Goal: Task Accomplishment & Management: Complete application form

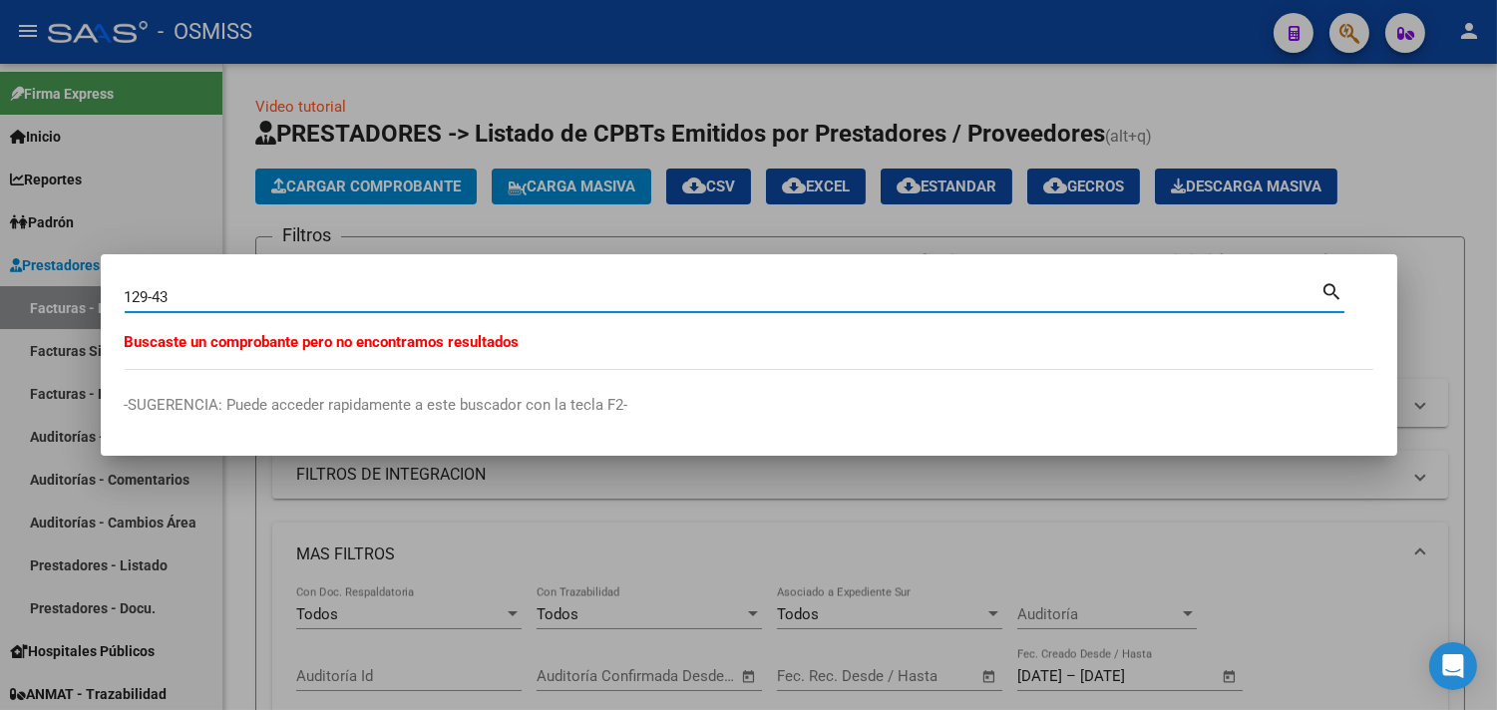
click at [351, 239] on div at bounding box center [748, 355] width 1497 height 710
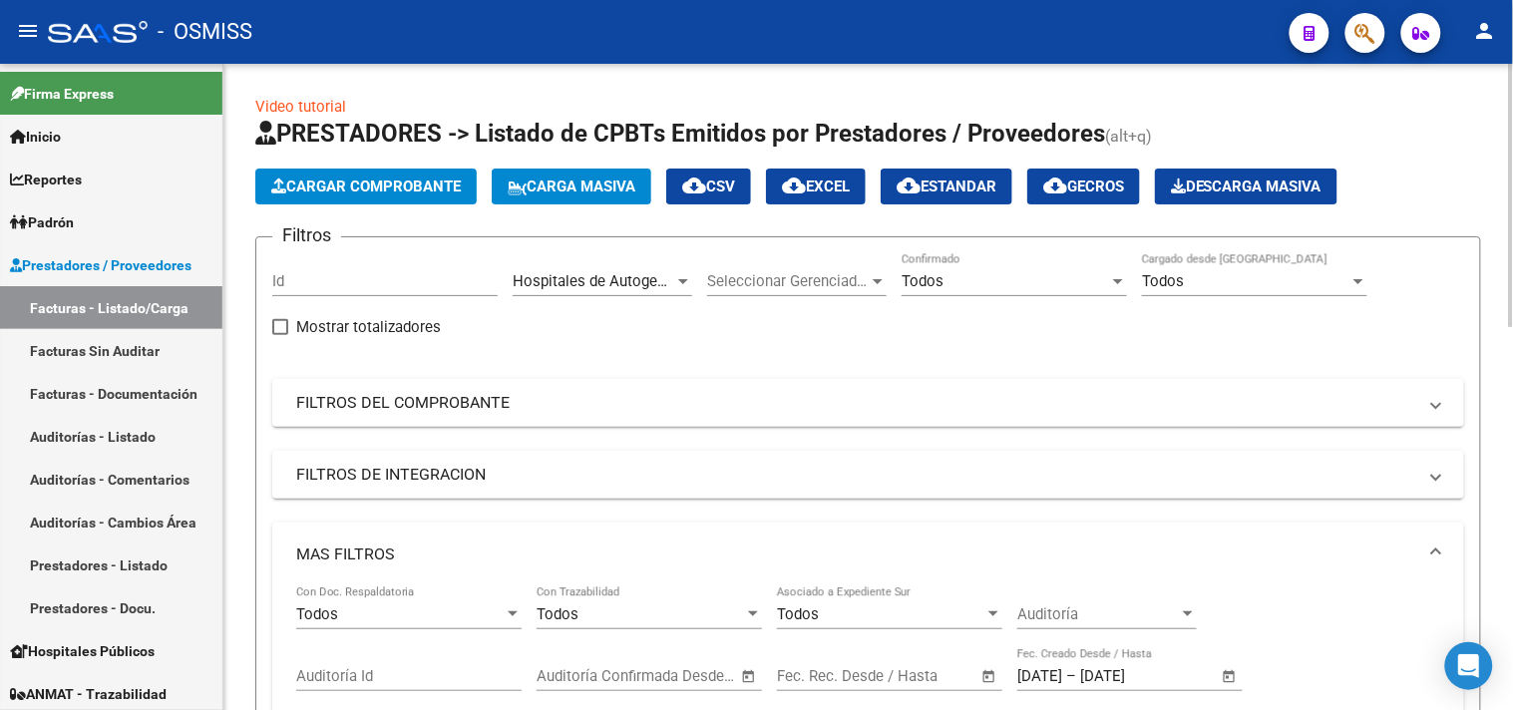
click at [346, 174] on button "Cargar Comprobante" at bounding box center [365, 187] width 221 height 36
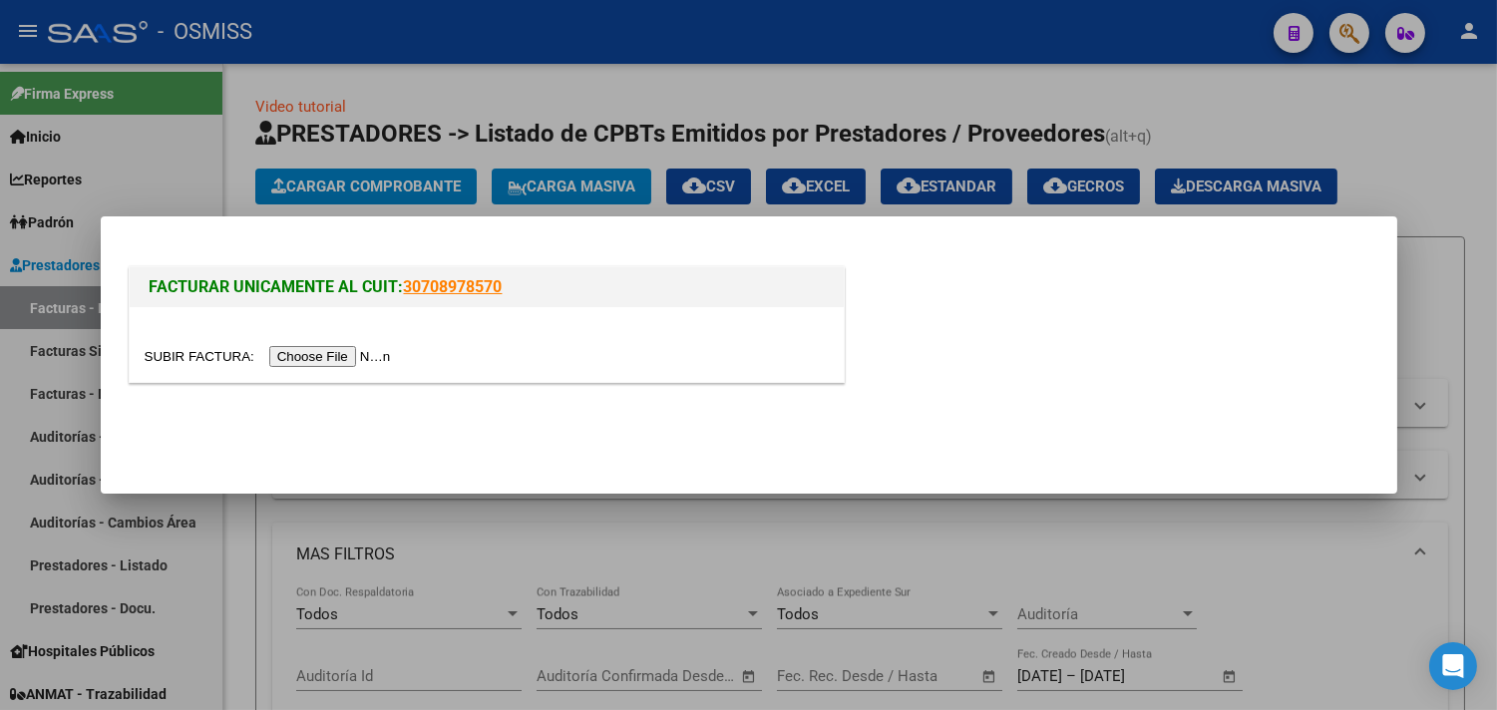
click at [382, 359] on input "file" at bounding box center [271, 356] width 252 height 21
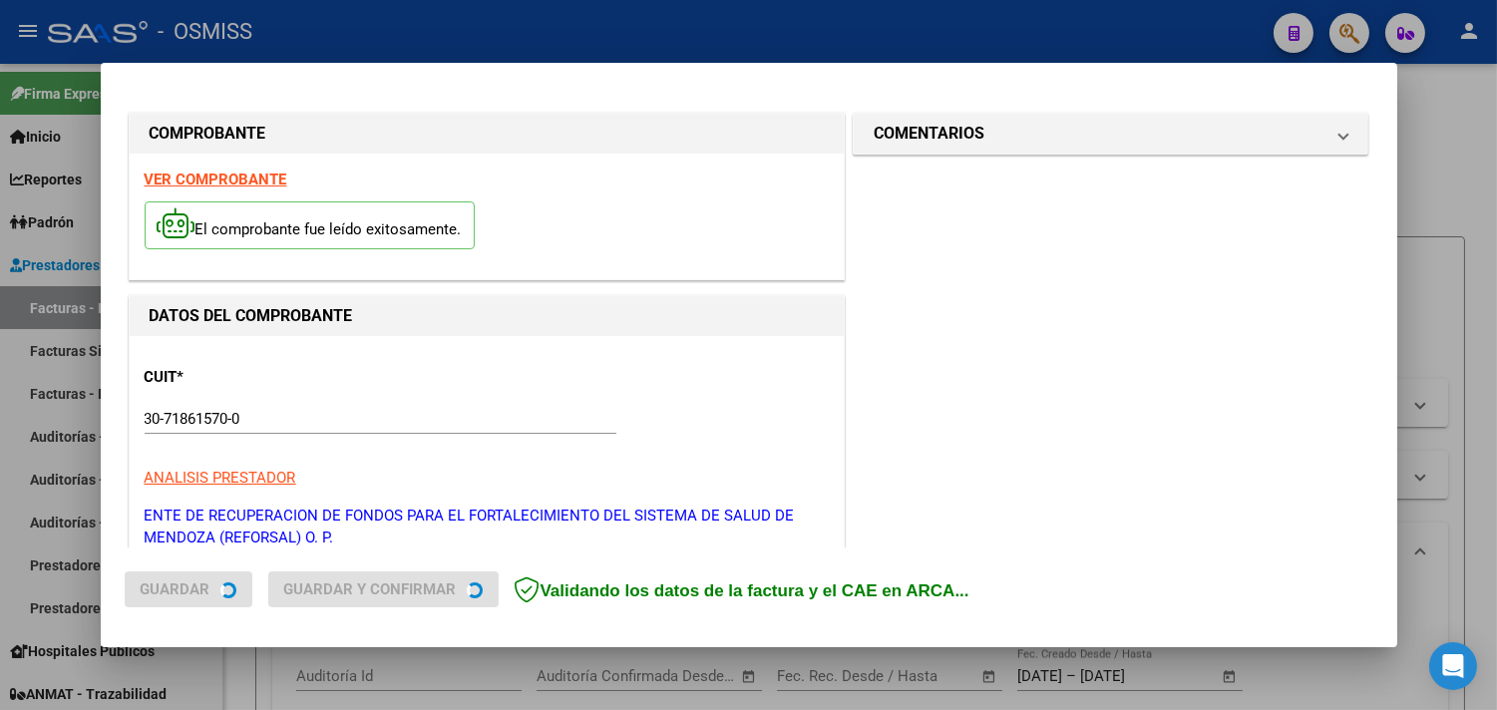
type input "2025-11-05"
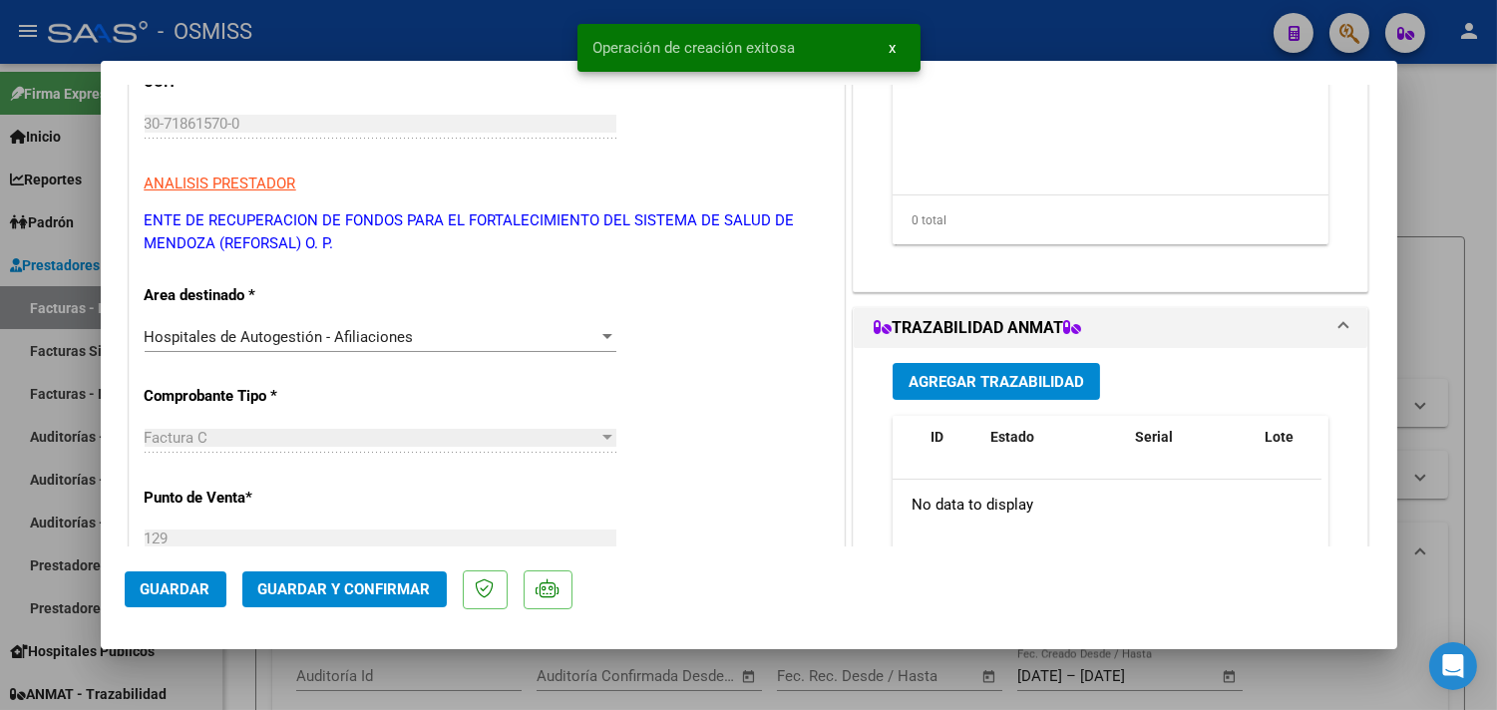
scroll to position [443, 0]
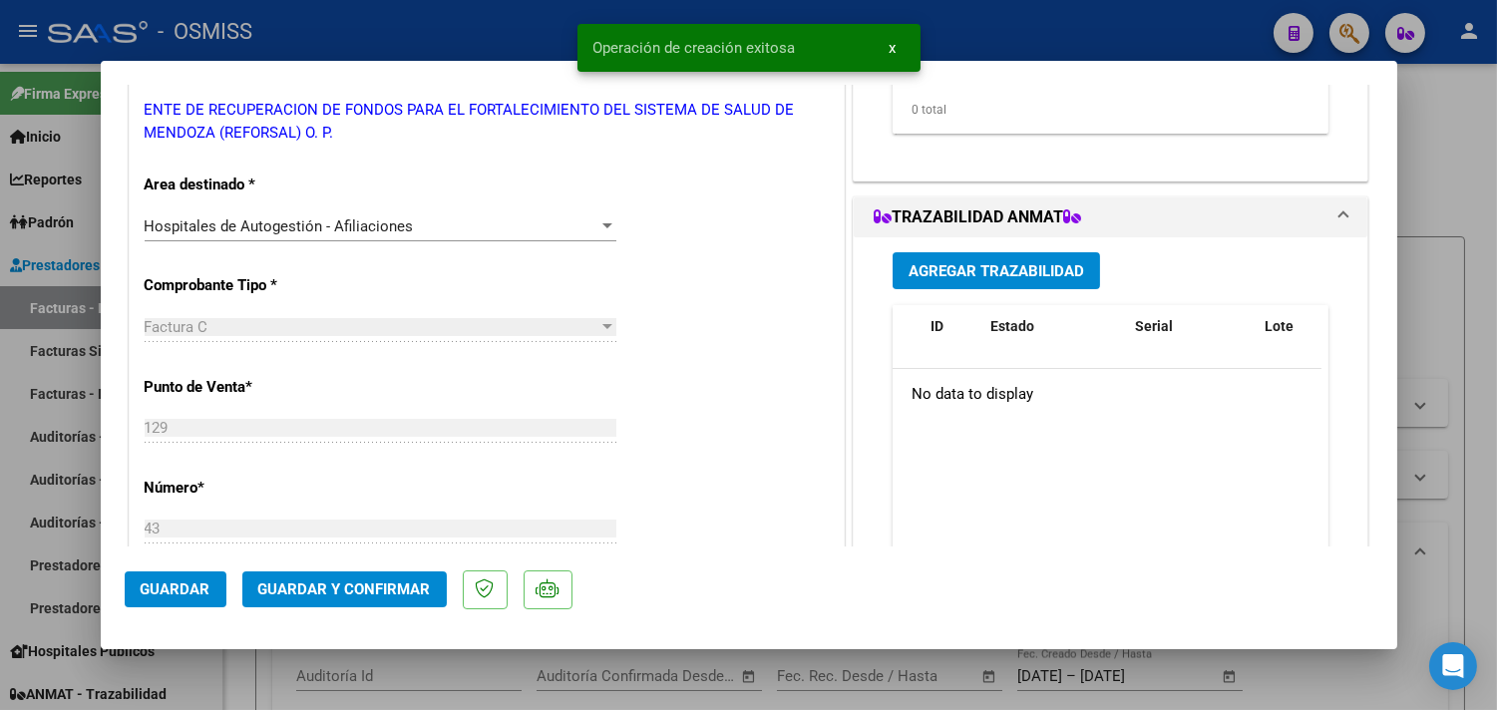
click at [392, 582] on span "Guardar y Confirmar" at bounding box center [344, 589] width 173 height 18
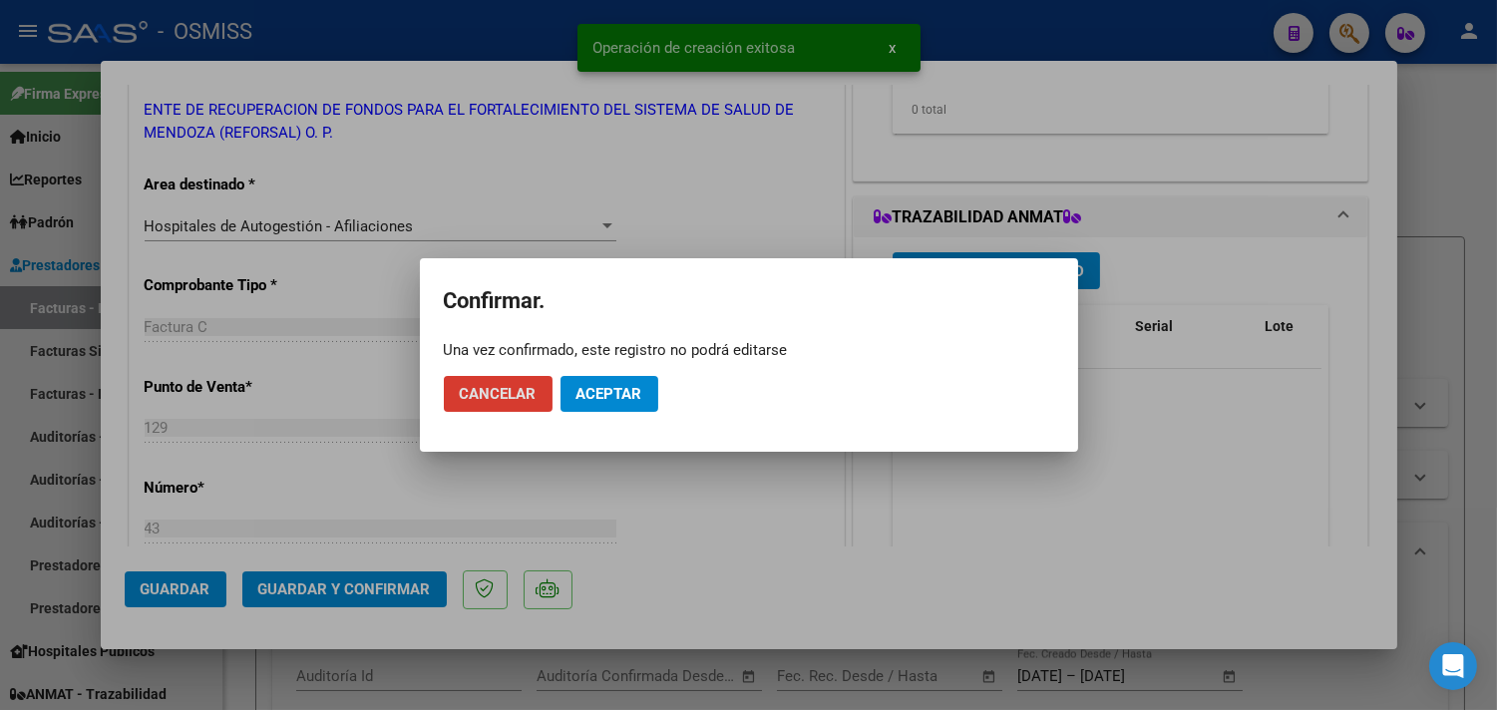
click at [632, 399] on span "Aceptar" at bounding box center [609, 394] width 66 height 18
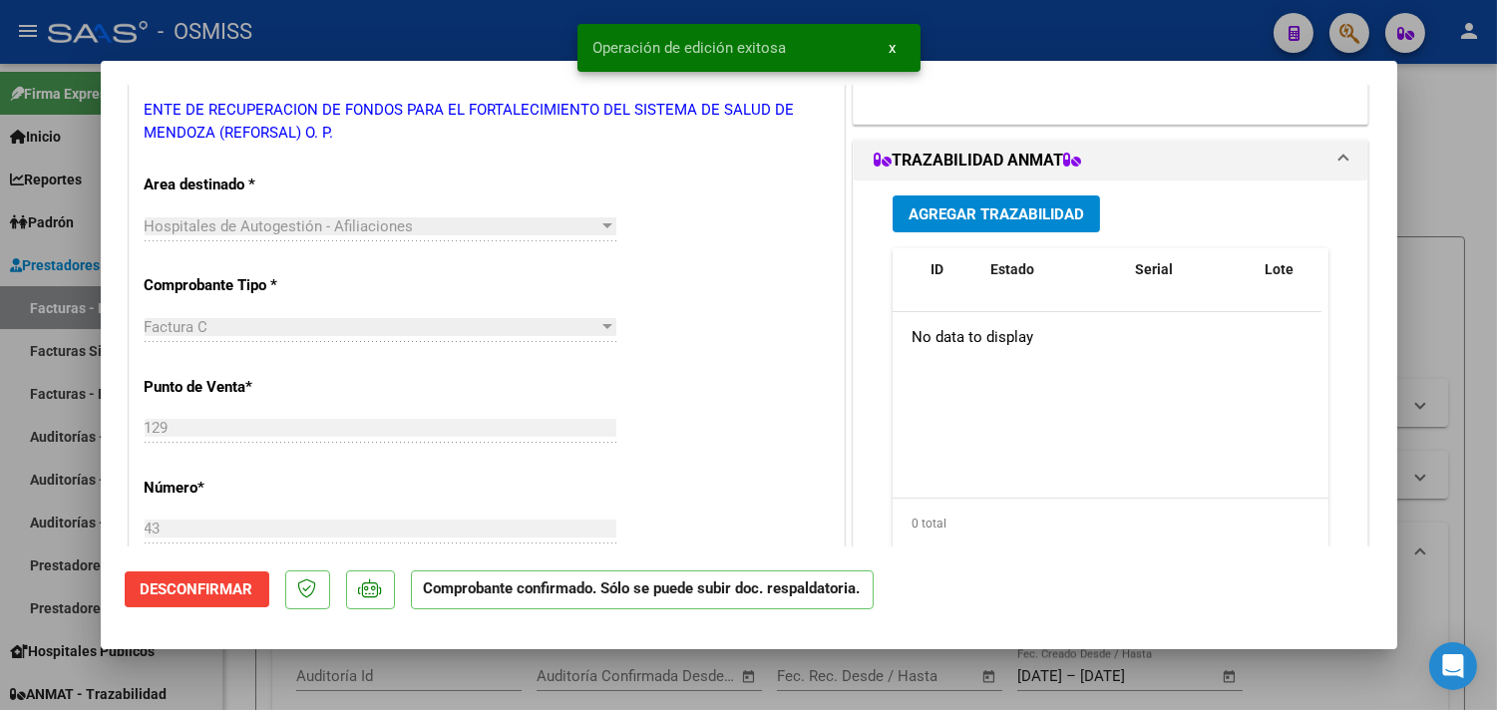
click at [1441, 177] on div at bounding box center [748, 355] width 1497 height 710
type input "$ 0,00"
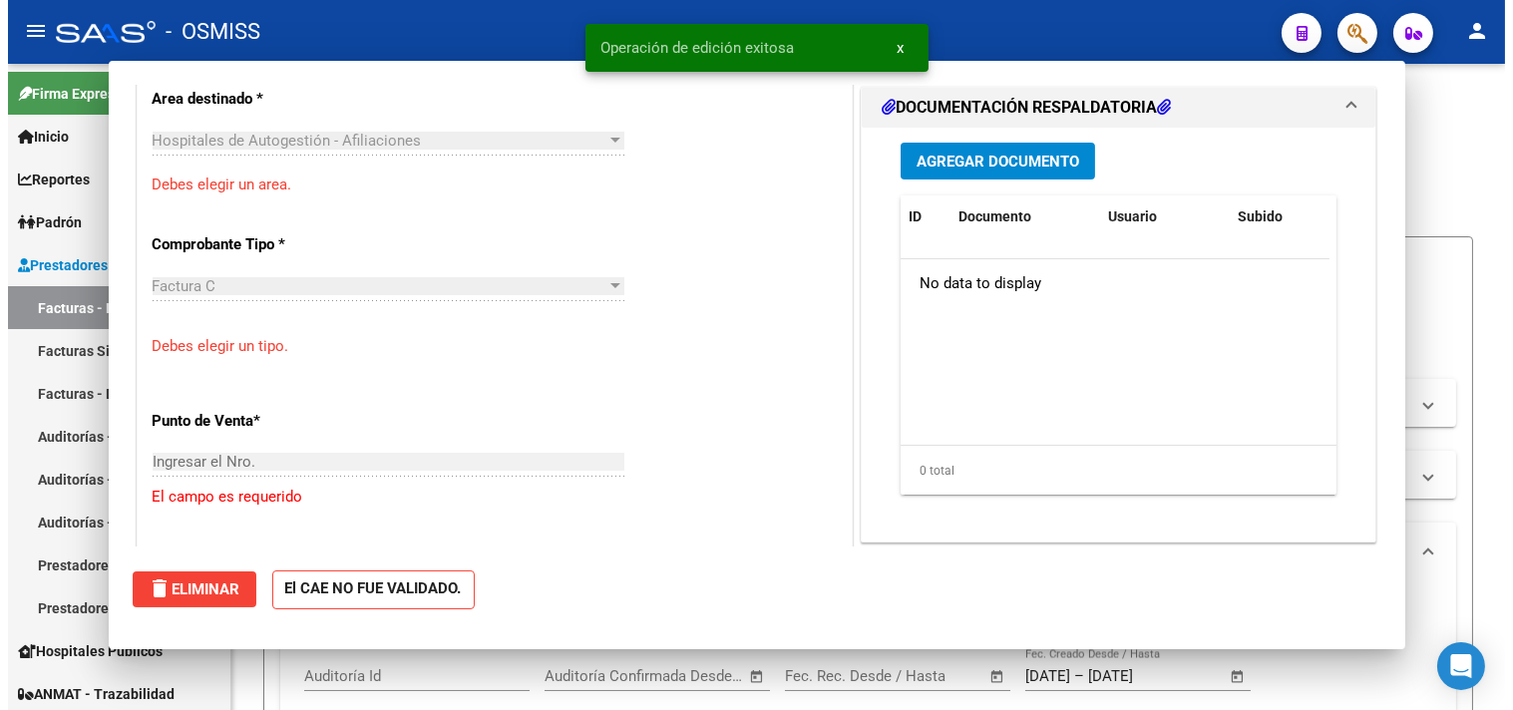
scroll to position [359, 0]
